Goal: Find specific page/section: Find specific page/section

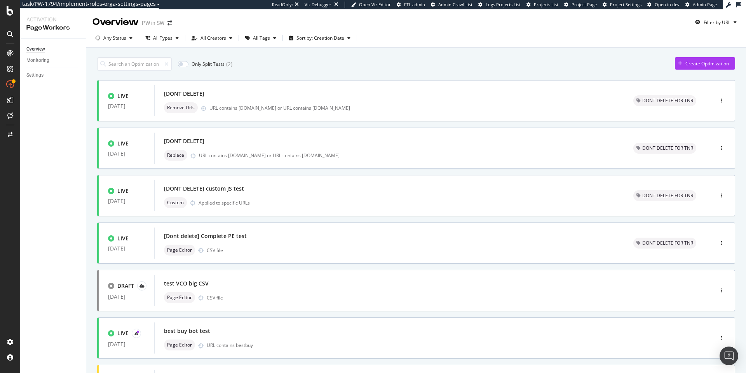
click at [90, 188] on div "Only Split Tests ( 2 ) Create Optimization LIVE 21 Aug. 2025 [DONT DELETE] Remo…" at bounding box center [416, 323] width 660 height 550
